Goal: Navigation & Orientation: Find specific page/section

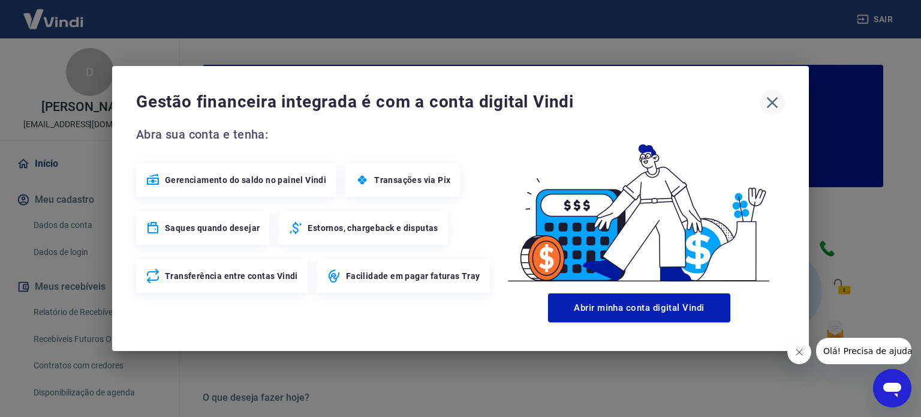
click at [773, 103] on icon "button" at bounding box center [772, 102] width 11 height 11
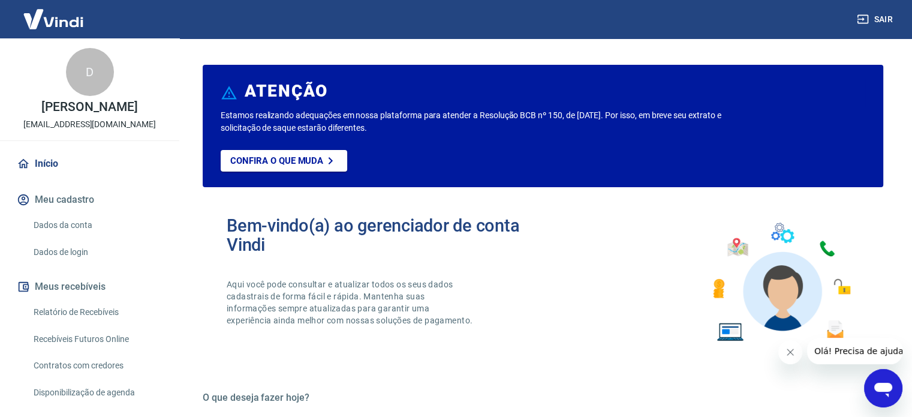
drag, startPoint x: 772, startPoint y: 1, endPoint x: 578, endPoint y: 294, distance: 352.2
click at [578, 294] on div "Bem-vindo(a) ao gerenciador de conta Vindi Aqui você pode consultar e atualizar…" at bounding box center [543, 282] width 681 height 171
click at [43, 21] on img at bounding box center [53, 19] width 78 height 37
click at [58, 31] on img at bounding box center [53, 19] width 78 height 37
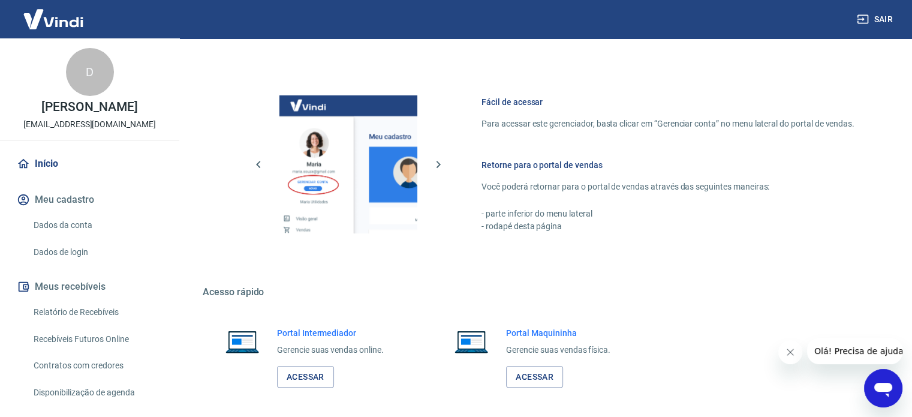
scroll to position [654, 0]
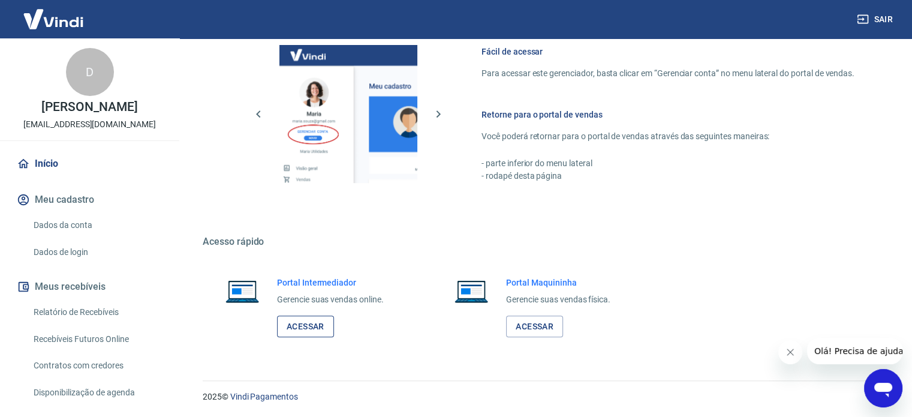
click at [296, 321] on link "Acessar" at bounding box center [305, 326] width 57 height 22
